Goal: Information Seeking & Learning: Learn about a topic

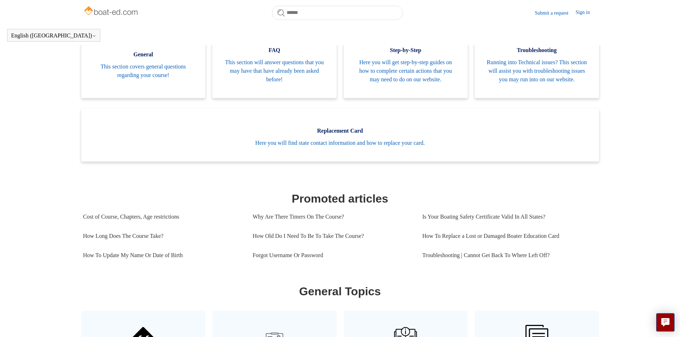
scroll to position [158, 0]
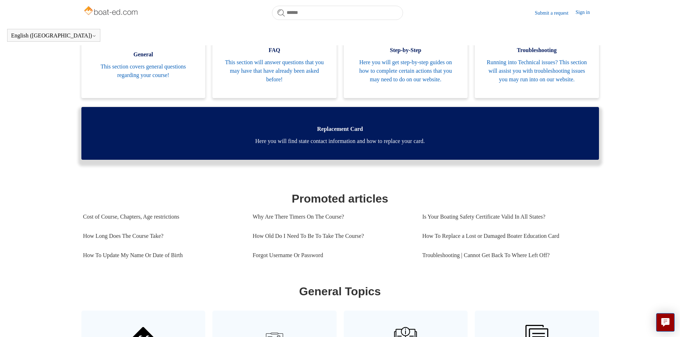
click at [325, 146] on span "Here you will find state contact information and how to replace your card." at bounding box center [340, 141] width 496 height 9
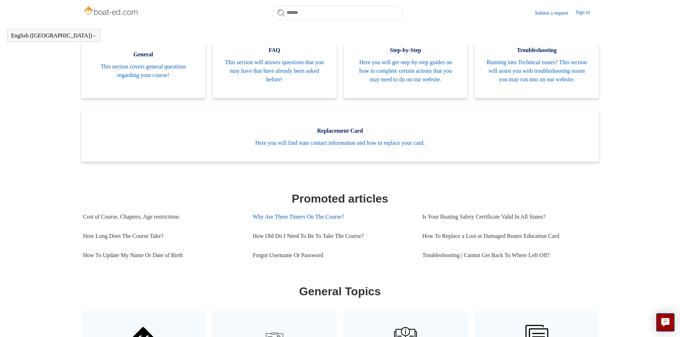
click at [330, 225] on link "Why Are There Timers On The Course?" at bounding box center [332, 216] width 159 height 19
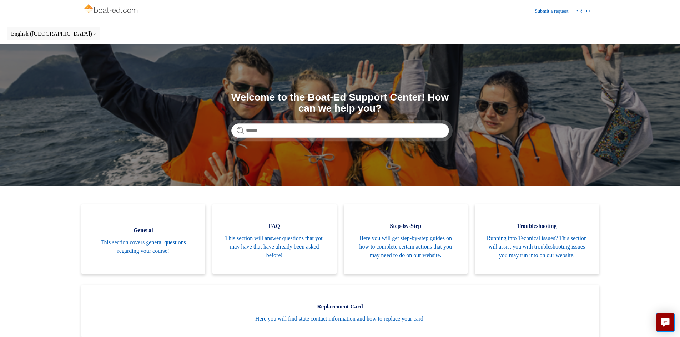
scroll to position [0, 0]
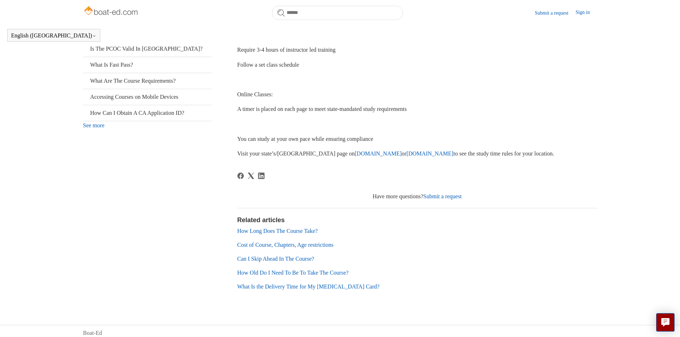
scroll to position [182, 0]
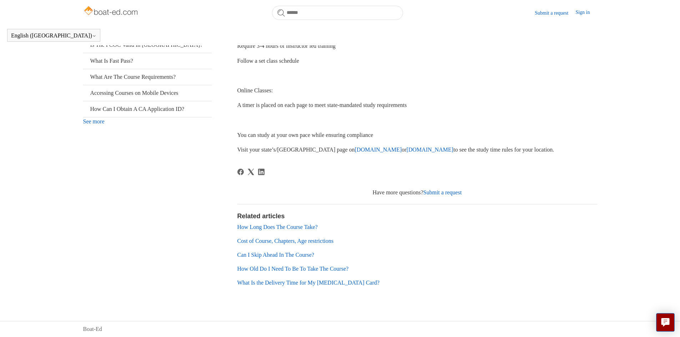
click at [279, 256] on link "Can I Skip Ahead In The Course?" at bounding box center [275, 255] width 77 height 6
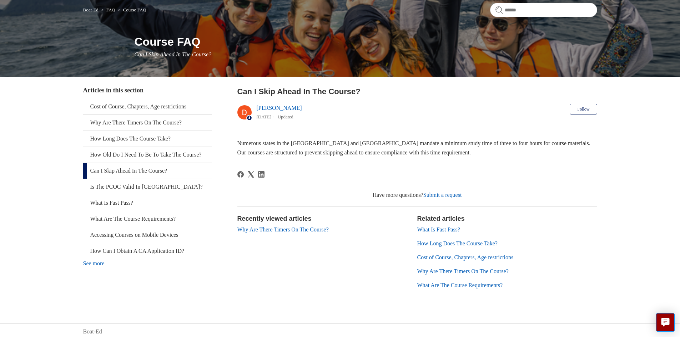
scroll to position [63, 0]
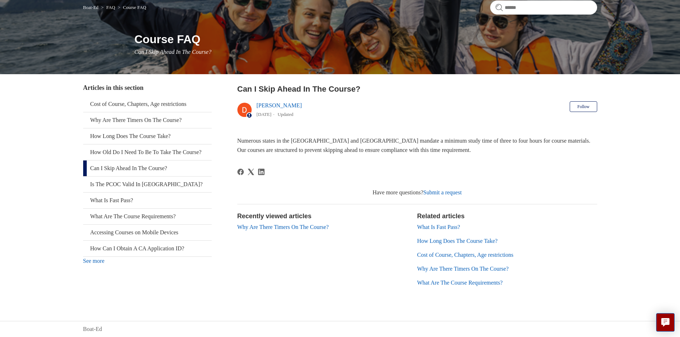
click at [443, 227] on link "What Is Fast Pass?" at bounding box center [438, 227] width 43 height 6
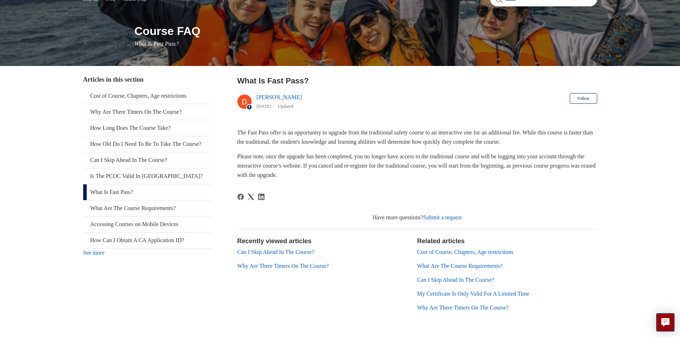
scroll to position [71, 0]
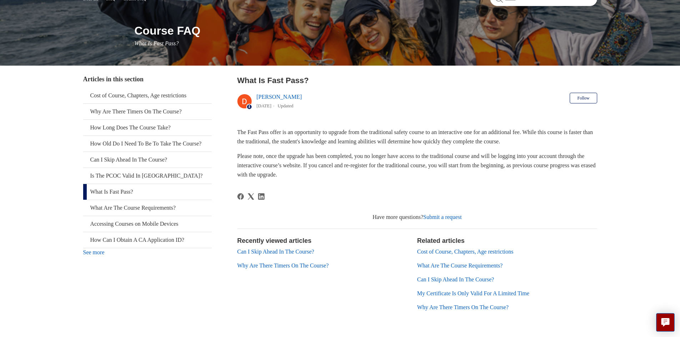
click at [449, 294] on link "My Certificate Is Only Valid For A Limited Time" at bounding box center [473, 293] width 112 height 6
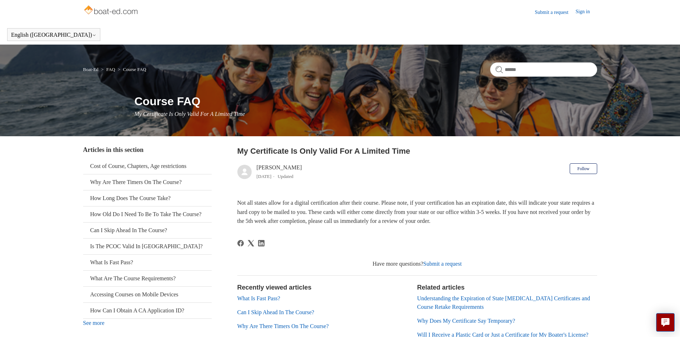
scroll to position [0, 0]
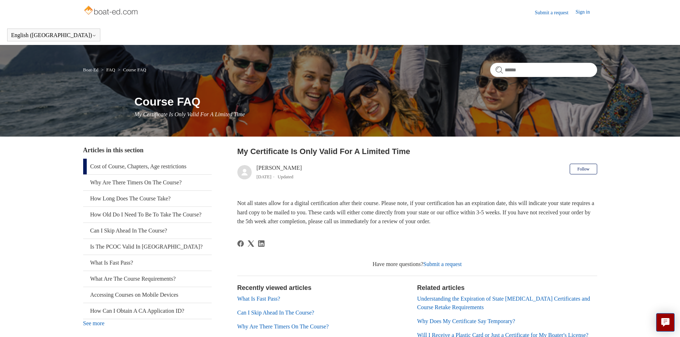
click at [136, 166] on link "Cost of Course, Chapters, Age restrictions" at bounding box center [147, 167] width 128 height 16
